Goal: Information Seeking & Learning: Learn about a topic

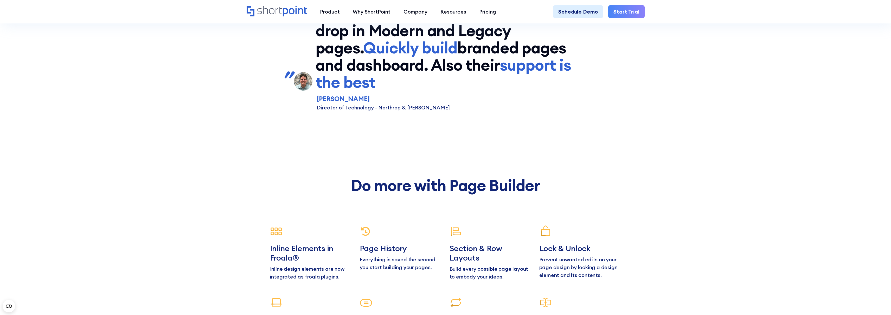
scroll to position [2799, 0]
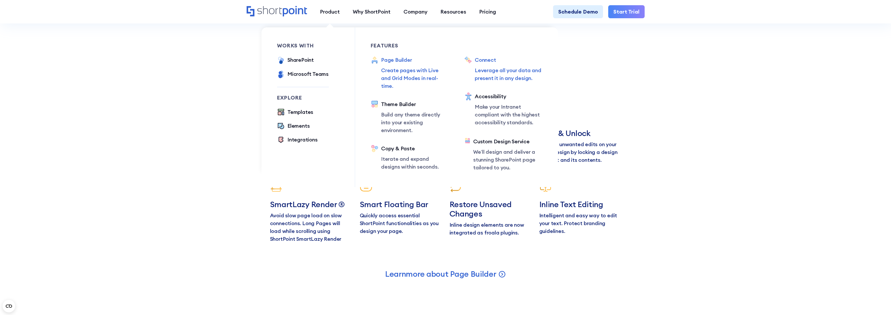
click at [490, 61] on div "Connect" at bounding box center [509, 60] width 68 height 8
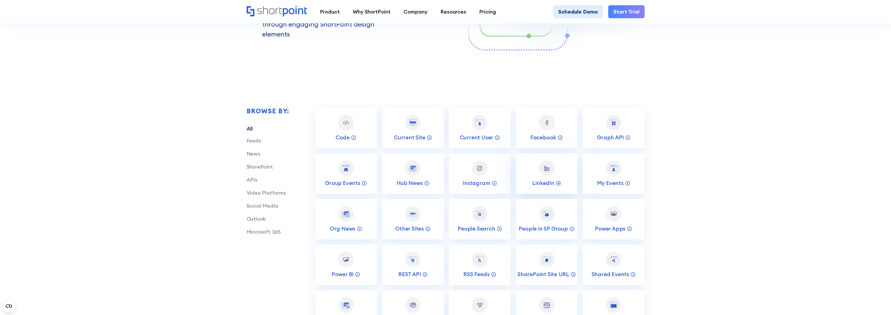
scroll to position [1040, 0]
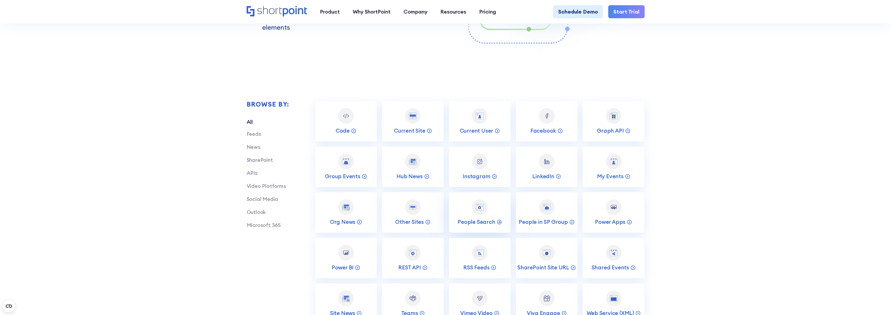
click at [481, 211] on div at bounding box center [480, 207] width 16 height 16
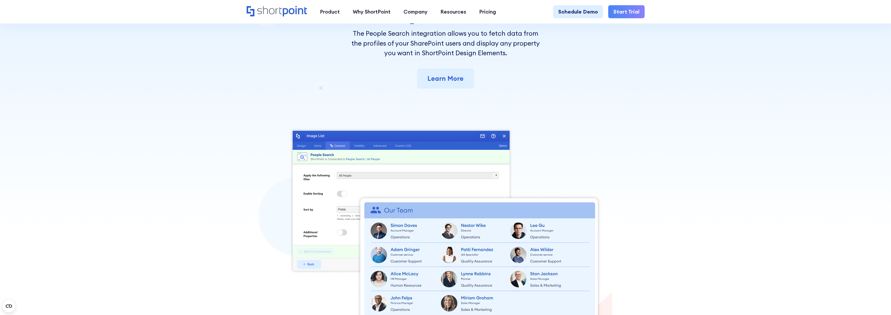
scroll to position [24, 0]
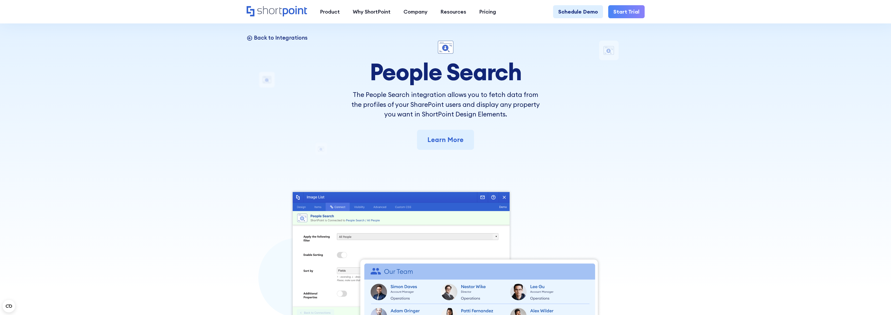
click at [279, 38] on p "Back to Integrations" at bounding box center [281, 37] width 54 height 7
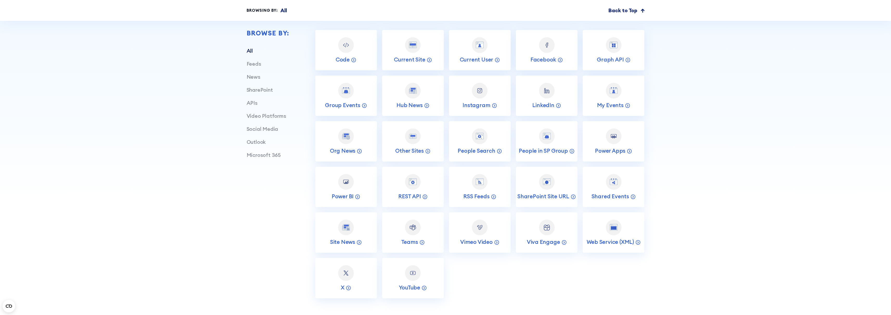
scroll to position [160, 0]
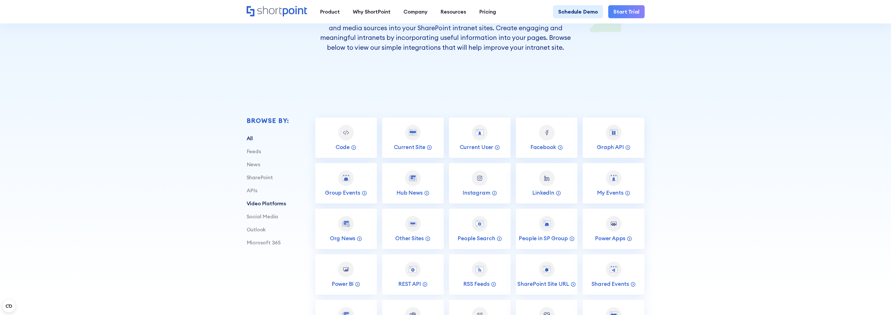
click at [279, 206] on link "Video Platforms" at bounding box center [267, 203] width 40 height 7
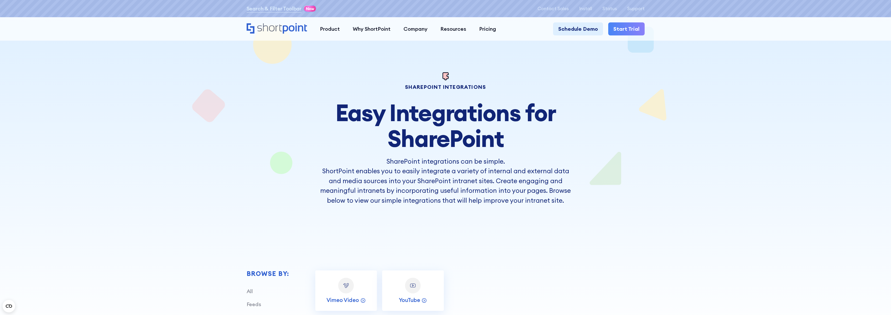
scroll to position [0, 0]
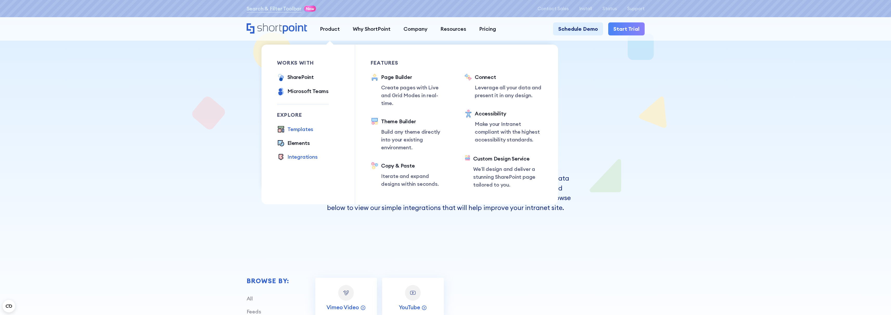
click at [297, 130] on div "Templates" at bounding box center [301, 129] width 26 height 8
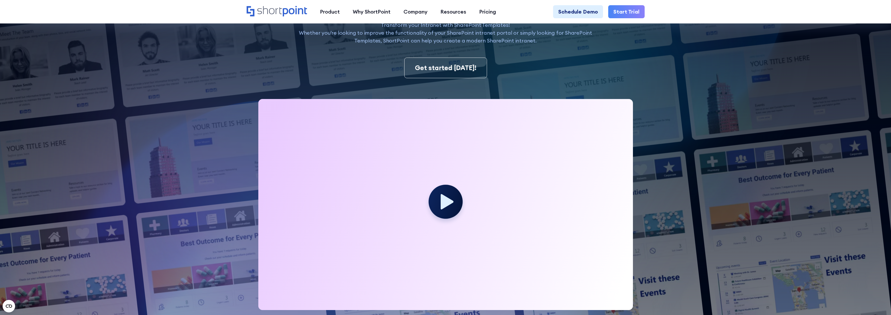
scroll to position [172, 0]
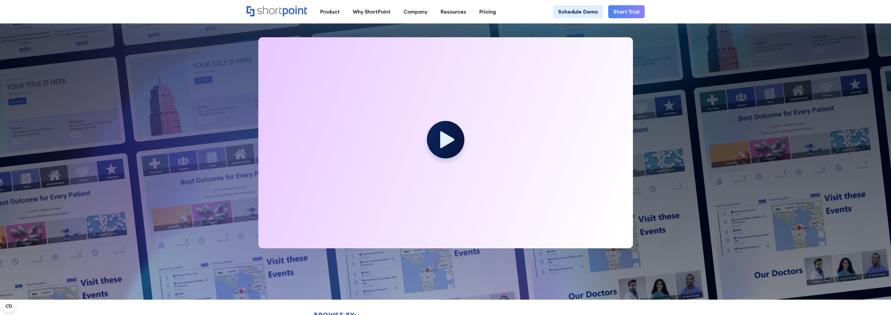
click at [440, 138] on circle at bounding box center [445, 139] width 37 height 37
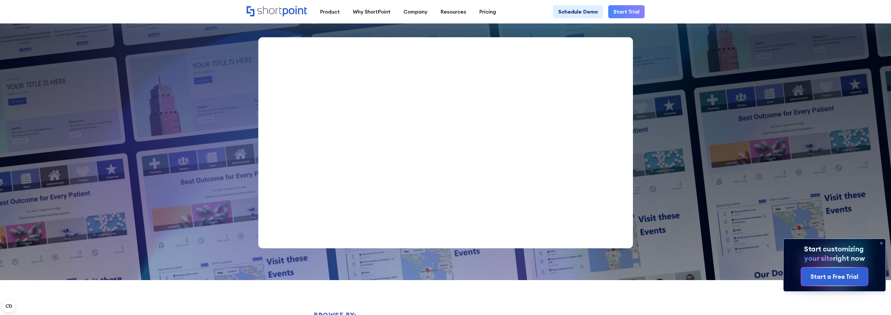
click at [696, 210] on img at bounding box center [424, 121] width 936 height 587
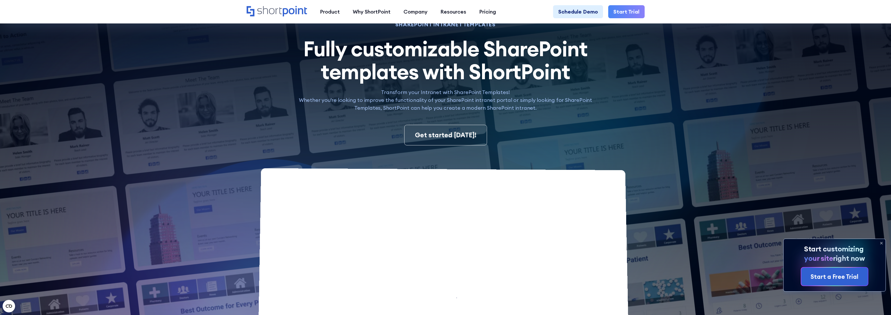
scroll to position [0, 0]
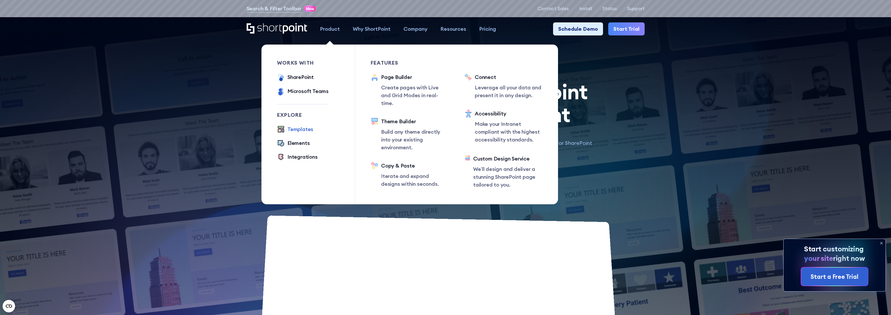
click at [300, 128] on div "Templates" at bounding box center [301, 129] width 26 height 8
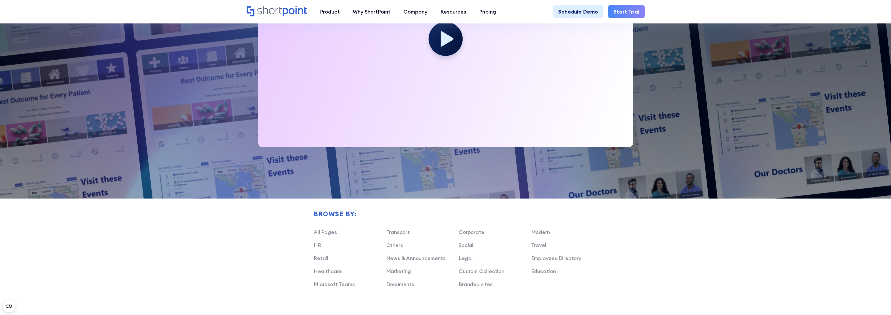
scroll to position [362, 0]
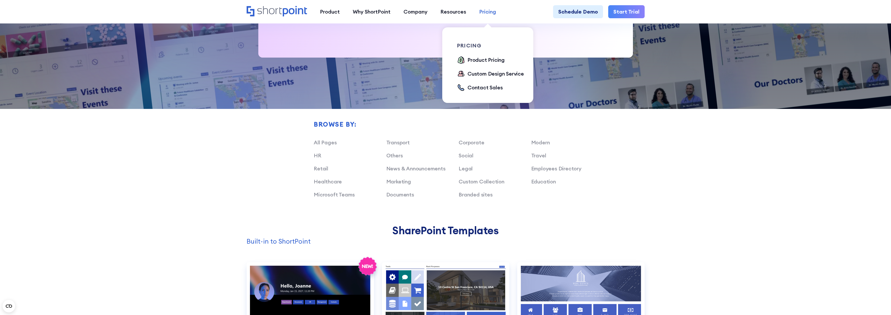
click at [491, 14] on div "Pricing" at bounding box center [487, 12] width 17 height 8
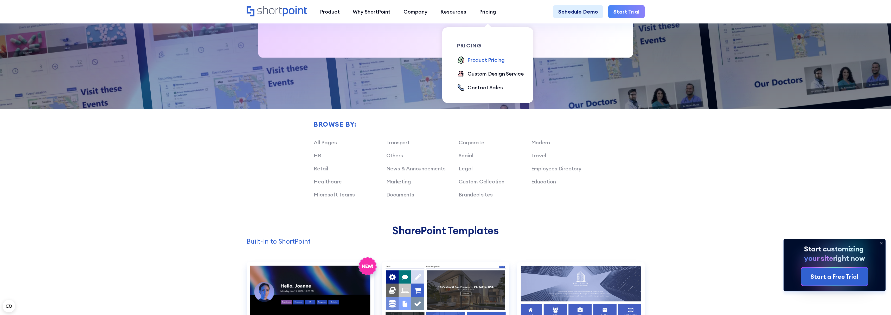
click at [482, 62] on div "Product Pricing" at bounding box center [486, 60] width 37 height 8
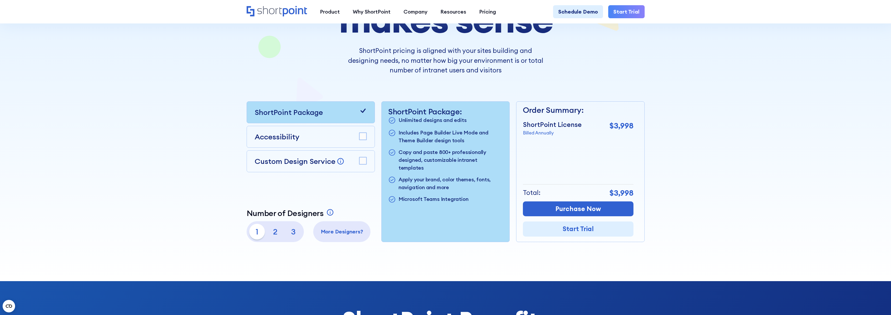
scroll to position [74, 0]
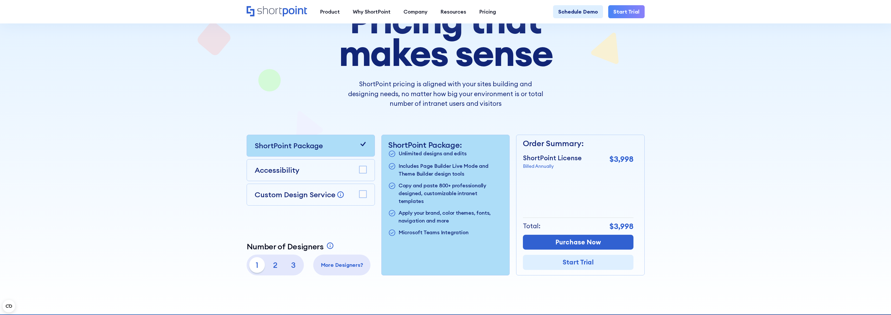
click at [362, 194] on rect at bounding box center [362, 193] width 7 height 7
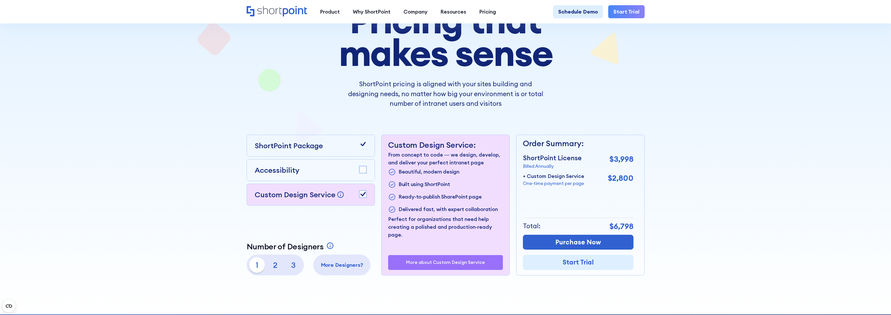
click at [362, 194] on rect at bounding box center [362, 193] width 7 height 7
click at [364, 169] on rect at bounding box center [362, 169] width 7 height 7
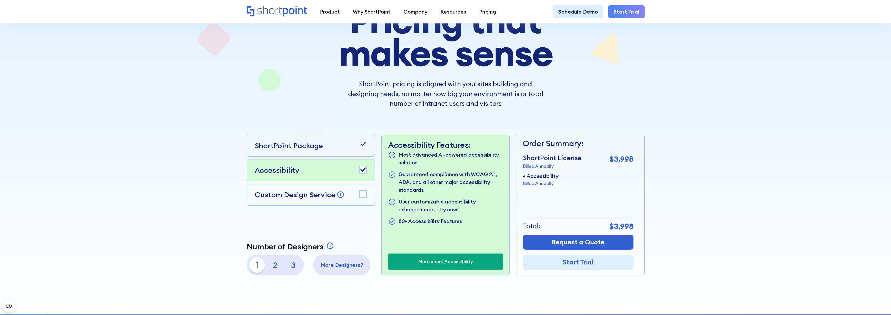
click at [364, 169] on icon at bounding box center [362, 169] width 5 height 4
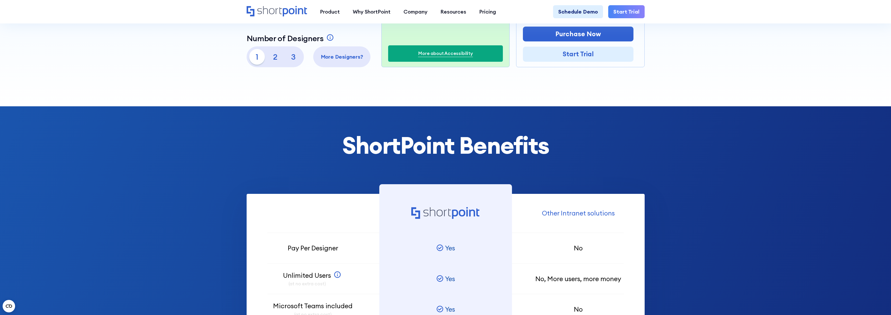
scroll to position [0, 0]
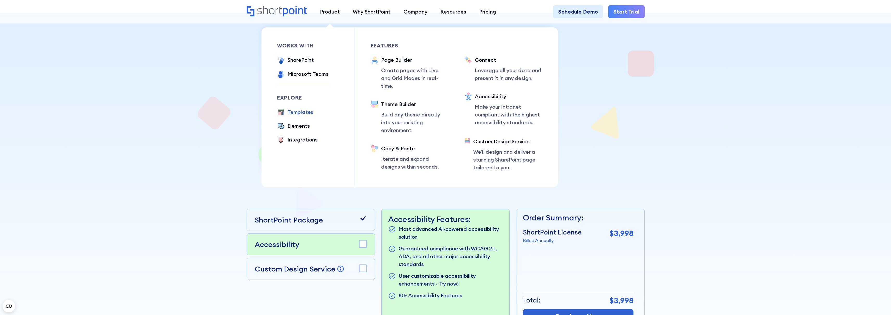
click at [295, 114] on div "Templates" at bounding box center [301, 112] width 26 height 8
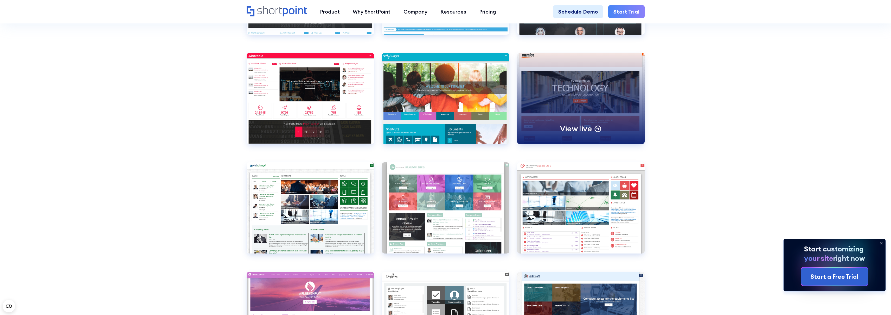
scroll to position [2066, 0]
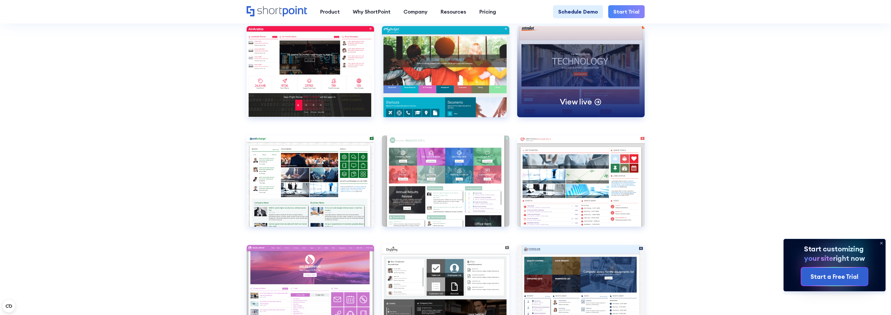
click at [604, 82] on div "View live" at bounding box center [581, 71] width 128 height 91
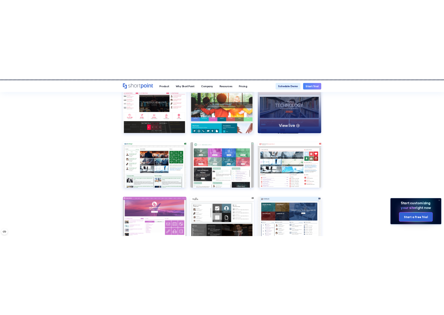
scroll to position [2057, 0]
